Goal: Task Accomplishment & Management: Use online tool/utility

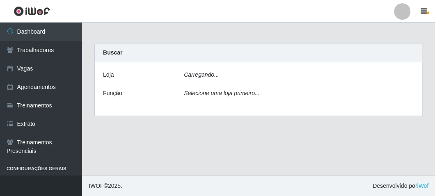
click at [208, 79] on div "Carregando..." at bounding box center [299, 77] width 243 height 12
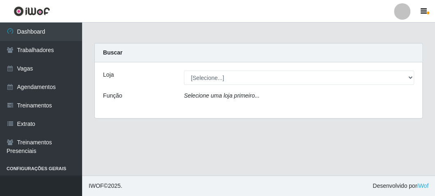
click at [209, 77] on select "[Selecione...] FrigoMaster" at bounding box center [299, 78] width 230 height 14
select select "392"
click at [184, 71] on select "[Selecione...] FrigoMaster" at bounding box center [299, 78] width 230 height 14
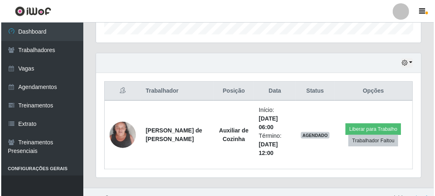
scroll to position [269, 0]
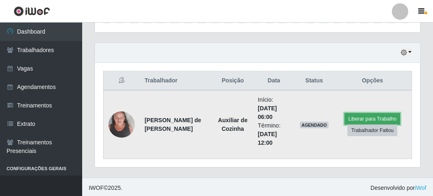
click at [350, 114] on button "Liberar para Trabalho" at bounding box center [371, 118] width 55 height 11
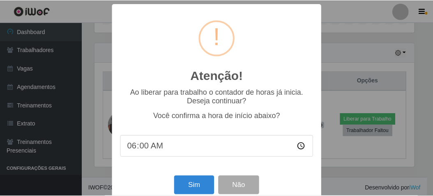
scroll to position [170, 321]
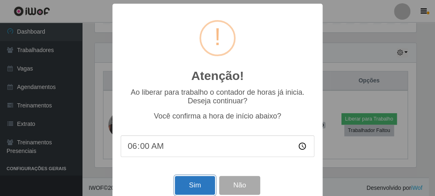
click at [184, 183] on button "Sim" at bounding box center [195, 185] width 40 height 19
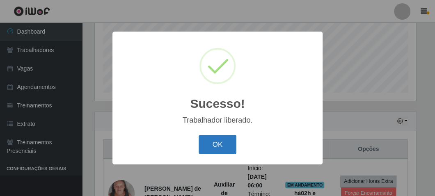
click at [209, 143] on button "OK" at bounding box center [218, 144] width 38 height 19
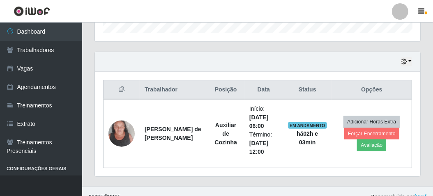
scroll to position [269, 0]
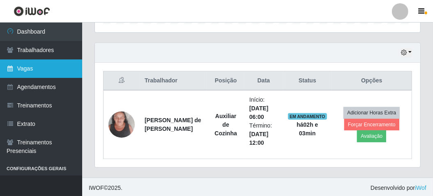
click at [37, 73] on link "Vagas" at bounding box center [41, 69] width 82 height 18
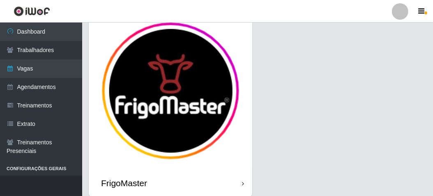
scroll to position [68, 0]
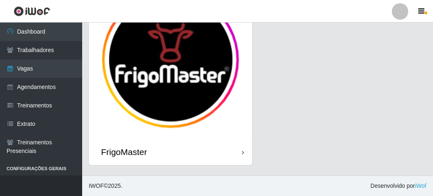
click at [180, 157] on div "FrigoMaster" at bounding box center [170, 152] width 163 height 27
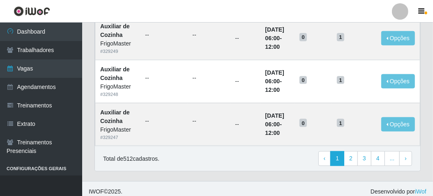
scroll to position [625, 0]
